Goal: Obtain resource: Download file/media

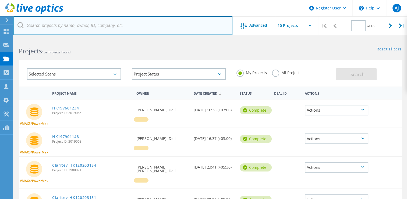
click at [68, 26] on input "text" at bounding box center [122, 25] width 219 height 19
paste input "HK197601281"
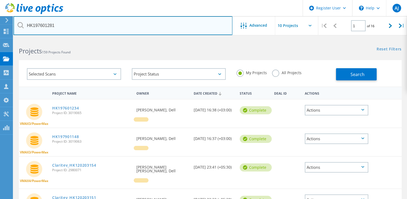
type input "HK197601281"
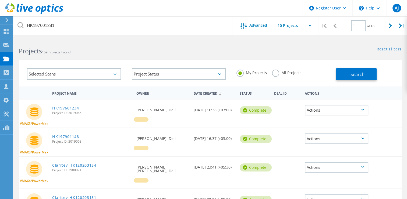
click at [275, 75] on label "All Projects" at bounding box center [286, 71] width 29 height 5
click at [0, 0] on input "All Projects" at bounding box center [0, 0] width 0 height 0
click at [351, 69] on button "Search" at bounding box center [356, 74] width 41 height 12
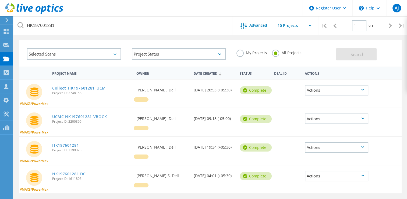
scroll to position [27, 0]
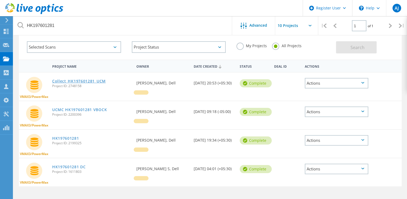
click at [89, 80] on link "Collect_HK197601281_UCM" at bounding box center [79, 81] width 54 height 4
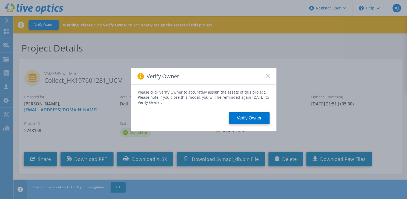
click at [264, 75] on div "Verify Owner" at bounding box center [203, 76] width 145 height 16
click at [241, 116] on button "Verify Owner" at bounding box center [249, 118] width 41 height 12
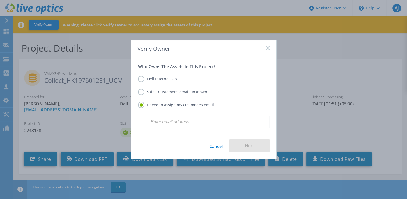
click at [267, 49] on rect at bounding box center [267, 47] width 5 height 5
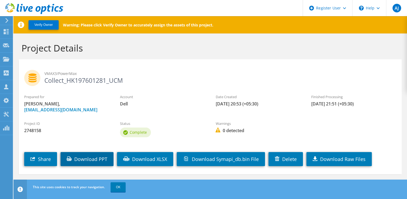
click at [93, 162] on link "Download PPT" at bounding box center [87, 159] width 53 height 14
click at [246, 44] on h1 "Project Details" at bounding box center [209, 47] width 375 height 11
